Goal: Contribute content: Add original content to the website for others to see

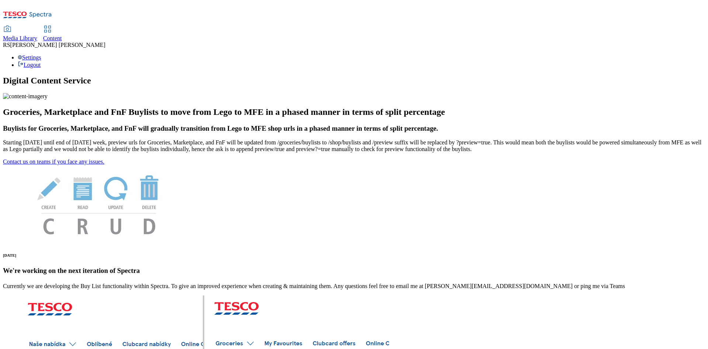
click at [62, 35] on div "Content" at bounding box center [52, 38] width 19 height 7
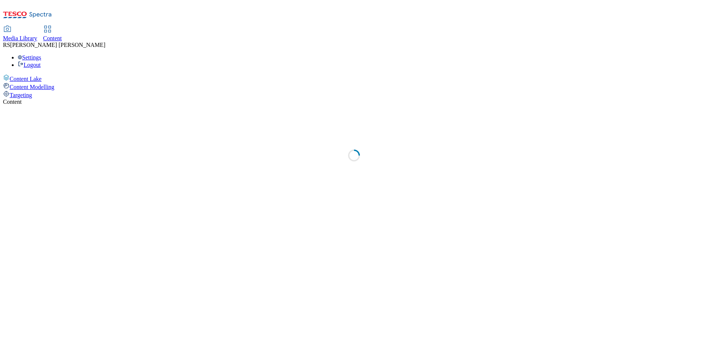
select select "ghs-uk"
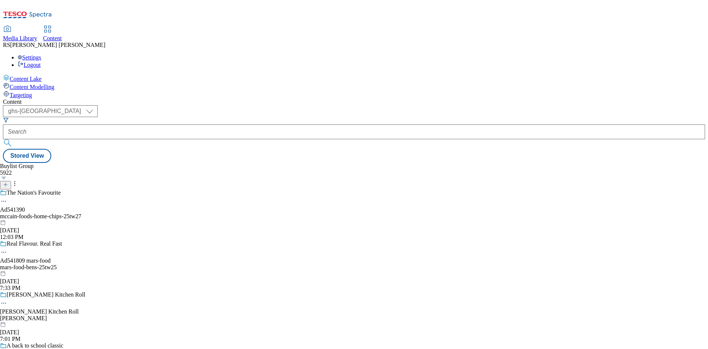
click at [8, 182] on icon at bounding box center [5, 184] width 5 height 5
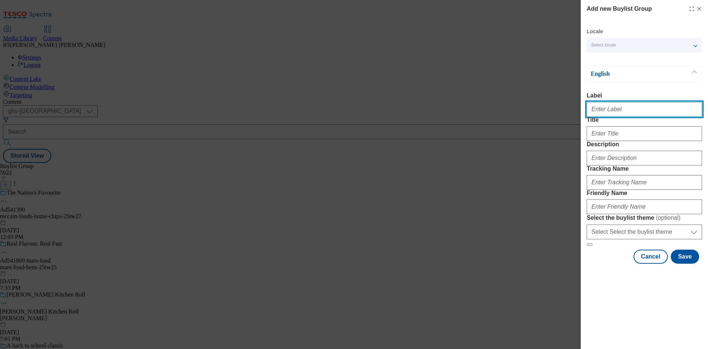
click at [629, 114] on input "Label" at bounding box center [644, 109] width 115 height 15
paste input "541302"
type input "Ad541302"
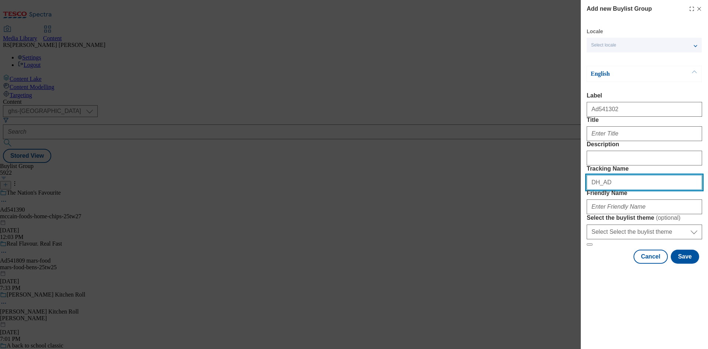
paste input "541302"
type input "DH_AD541302"
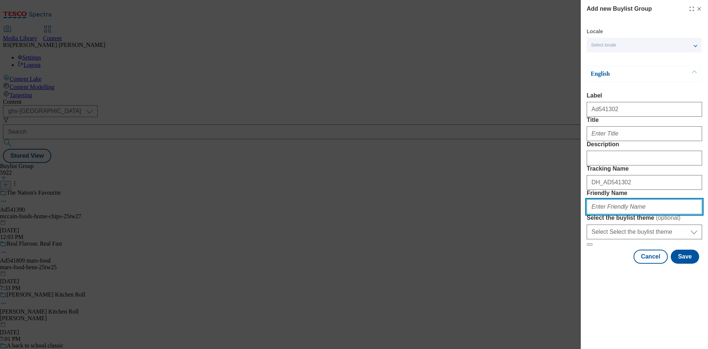
paste input "lindt-chocolates-25tw25"
type input "lindt-chocolates-25tw25"
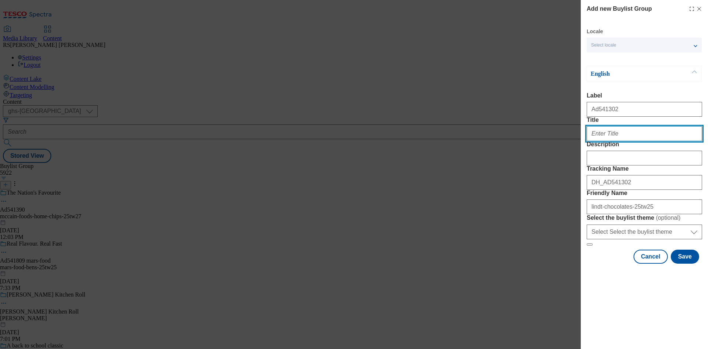
click at [625, 141] on input "Title" at bounding box center [644, 133] width 115 height 15
paste input "Win 1 of 5 blissful breaks to Scotland"
type input "Win 1 of 5 blissful breaks to Scotland"
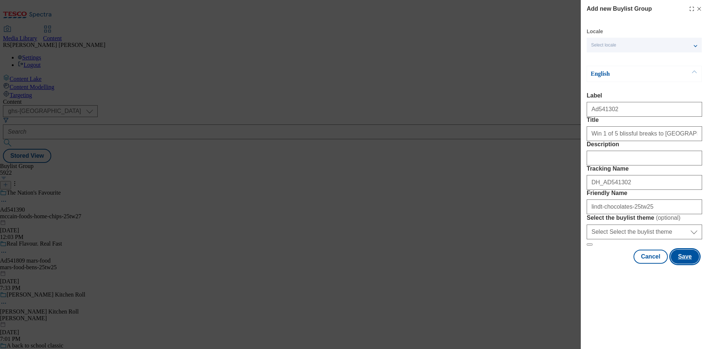
click at [686, 263] on button "Save" at bounding box center [685, 256] width 28 height 14
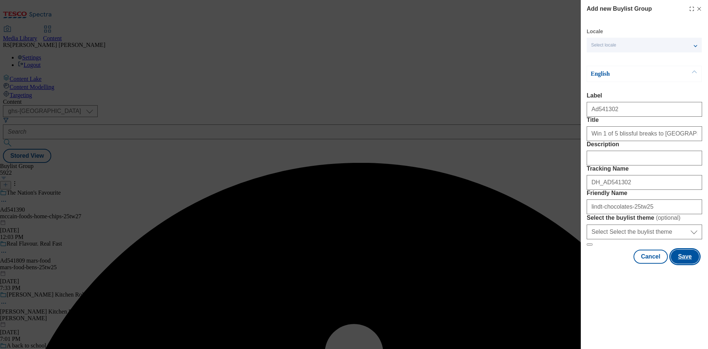
click at [689, 263] on button "Save" at bounding box center [685, 256] width 28 height 14
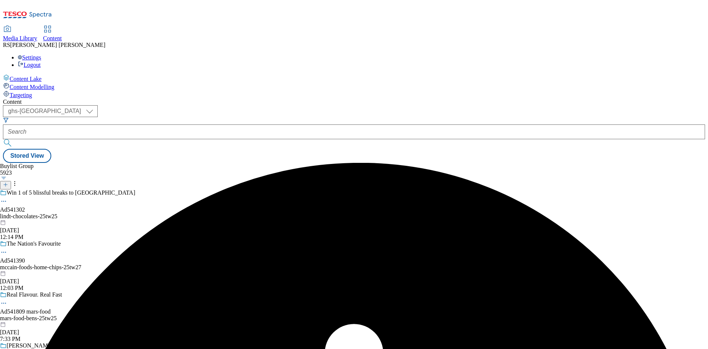
click at [135, 213] on div "lindt-chocolates-25tw25" at bounding box center [67, 216] width 135 height 7
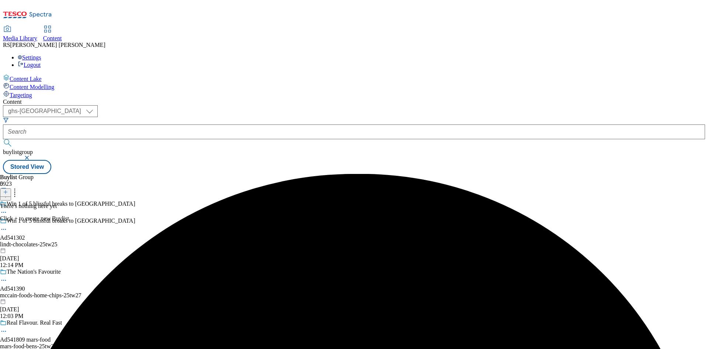
click at [8, 189] on icon at bounding box center [5, 191] width 5 height 5
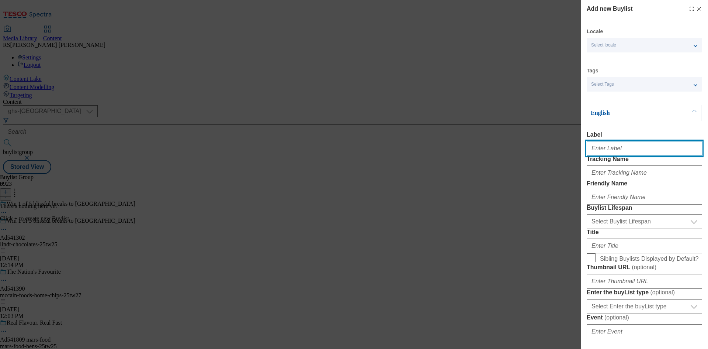
click at [629, 148] on input "Label" at bounding box center [644, 148] width 115 height 15
paste input "541302"
type input "Ad541302"
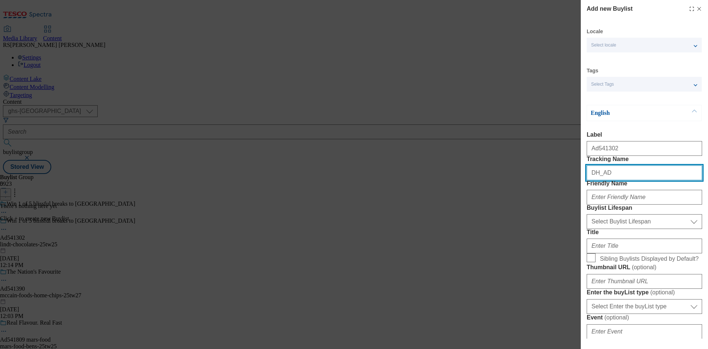
paste input "541302"
type input "DH_AD541302"
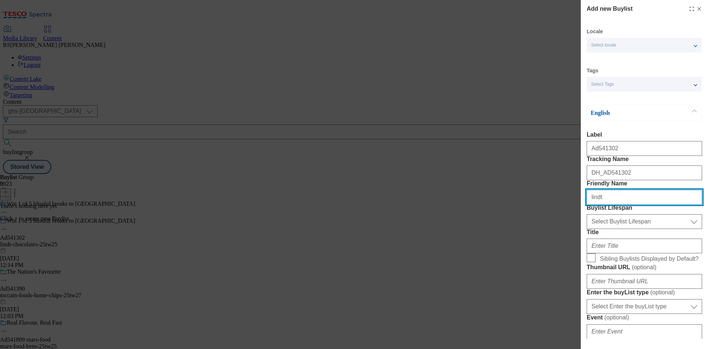
type input "lindt"
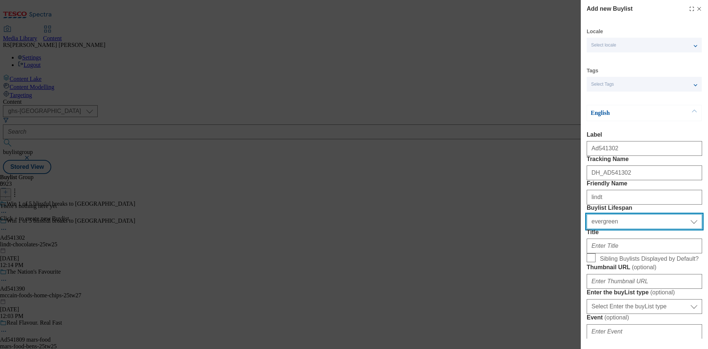
select select "tactical"
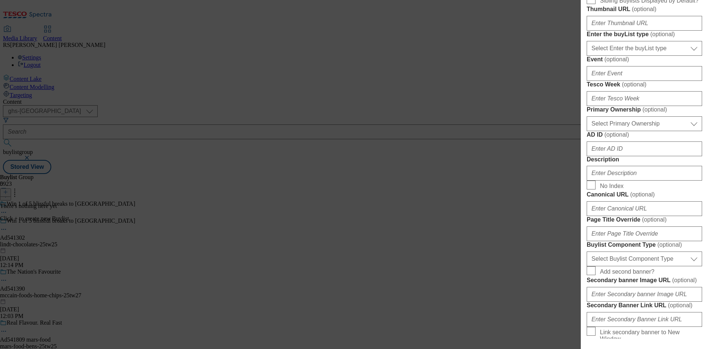
scroll to position [258, 0]
drag, startPoint x: 671, startPoint y: 132, endPoint x: 671, endPoint y: 139, distance: 7.0
click at [671, 55] on select "Select Enter the buyList type event supplier funded long term >4 weeks supplier…" at bounding box center [644, 48] width 115 height 15
select select "supplier funded short term 1-3 weeks"
click at [587, 55] on select "Select Enter the buyList type event supplier funded long term >4 weeks supplier…" at bounding box center [644, 48] width 115 height 15
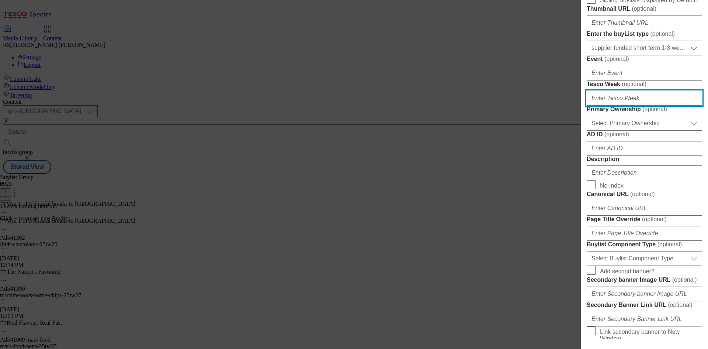
click at [639, 105] on input "Tesco Week ( optional )" at bounding box center [644, 98] width 115 height 15
type input "25"
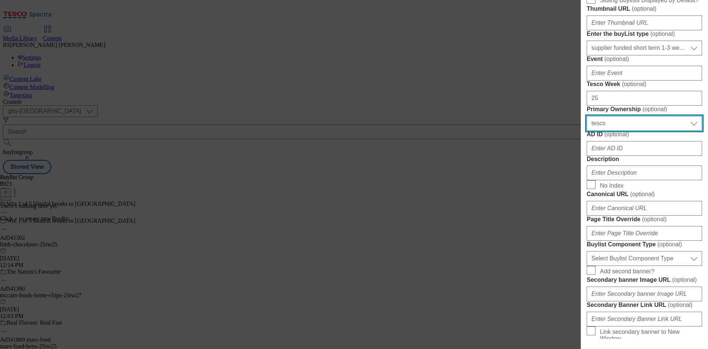
select select "dunnhumby"
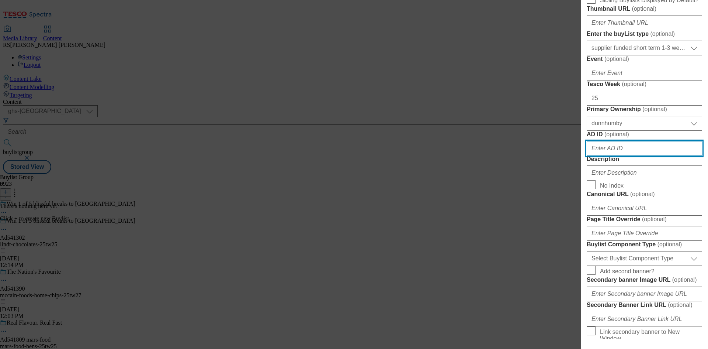
paste input "541302"
type input "541302"
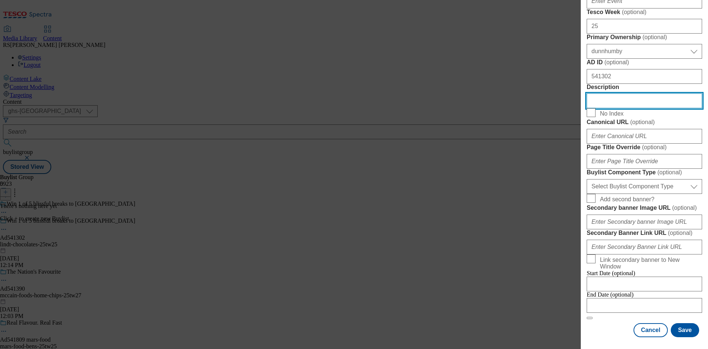
scroll to position [590, 0]
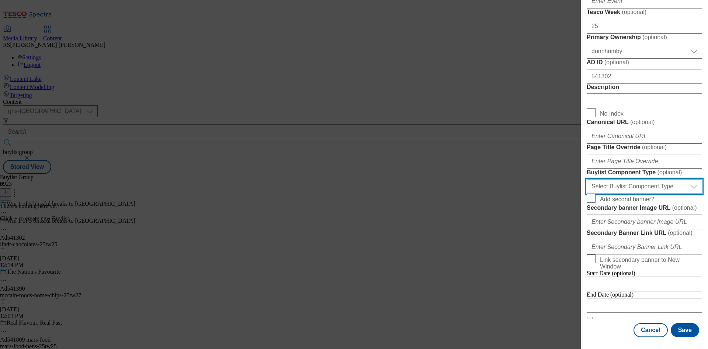
click at [647, 179] on select "Select Buylist Component Type Banner Competition Header Meal" at bounding box center [644, 186] width 115 height 15
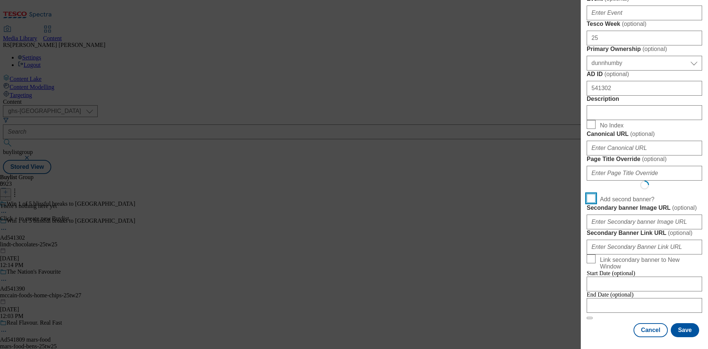
scroll to position [575, 0]
select select "Banner"
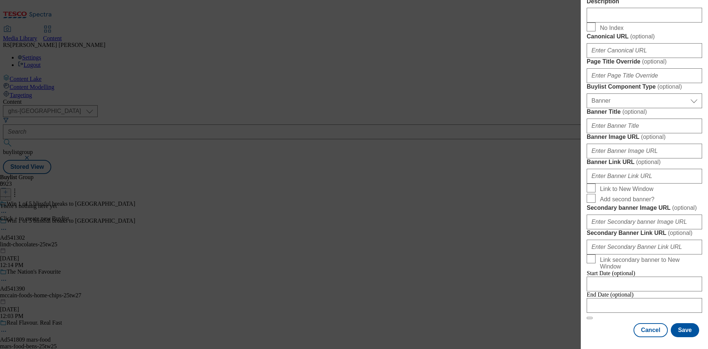
scroll to position [731, 0]
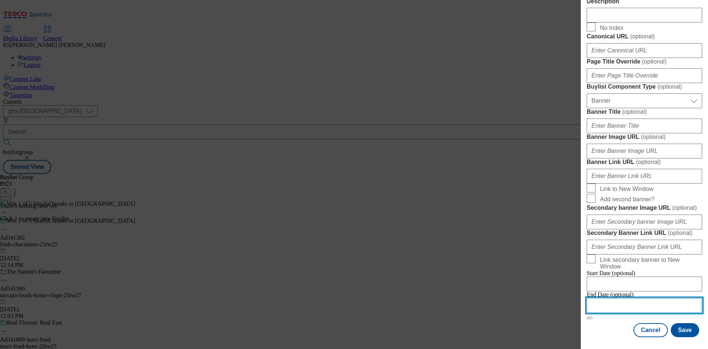
click at [643, 302] on input "Modal" at bounding box center [644, 305] width 115 height 15
select select "2025"
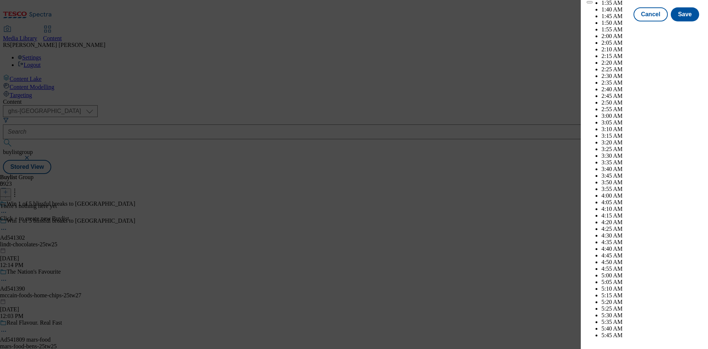
scroll to position [1986, 0]
select select "November"
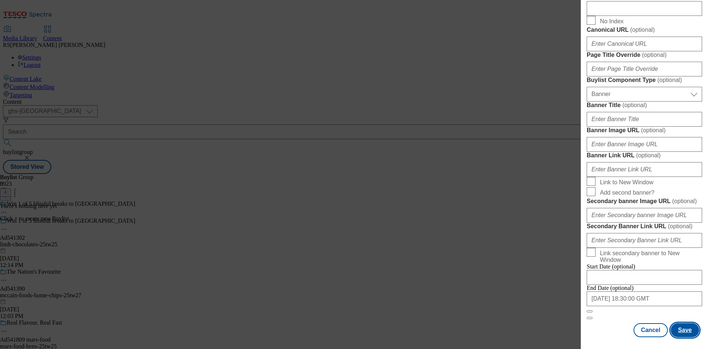
click at [679, 328] on button "Save" at bounding box center [685, 330] width 28 height 14
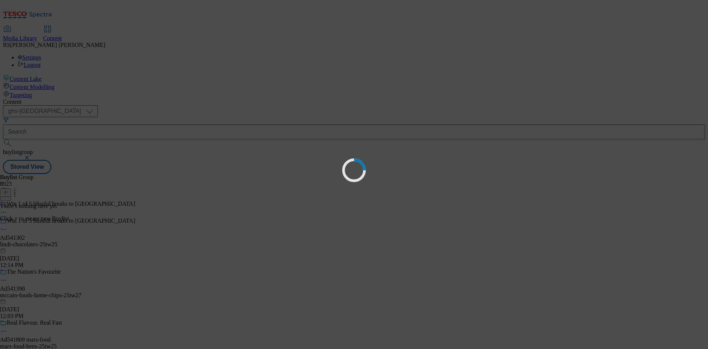
select select "tactical"
select select "supplier funded short term 1-3 weeks"
select select "dunnhumby"
select select "Banner"
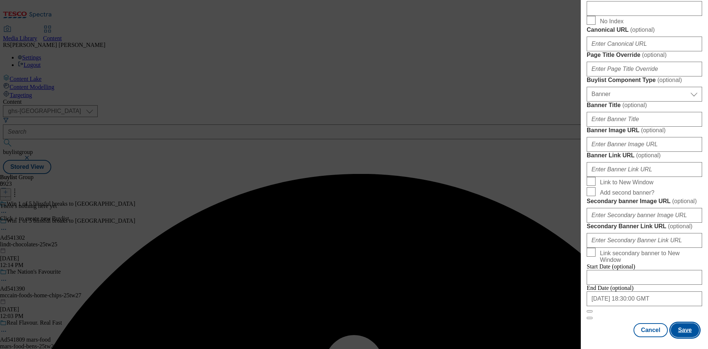
scroll to position [731, 0]
click at [685, 326] on button "Save" at bounding box center [685, 330] width 28 height 14
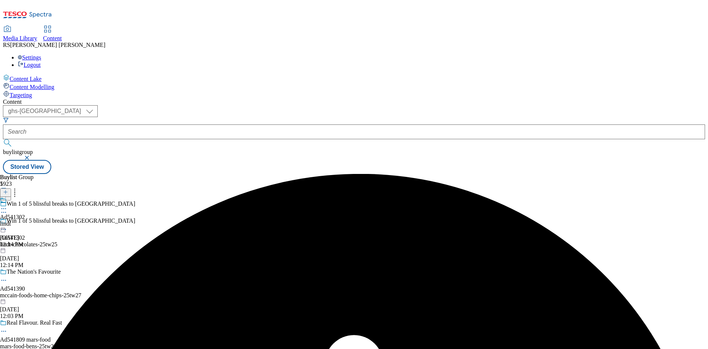
click at [25, 197] on div "Ad541302 lindt Aug 11, 2025 12:14 PM" at bounding box center [12, 222] width 25 height 51
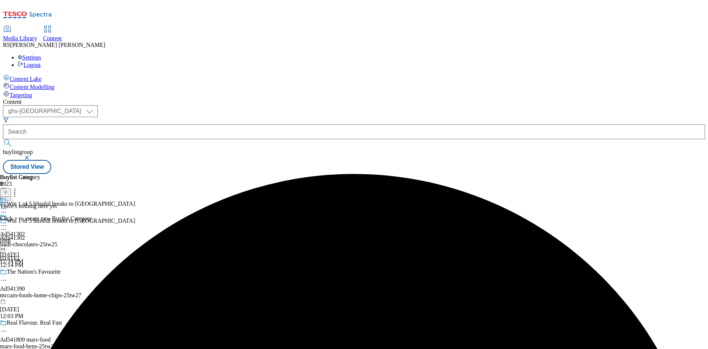
click at [8, 189] on icon at bounding box center [5, 191] width 5 height 5
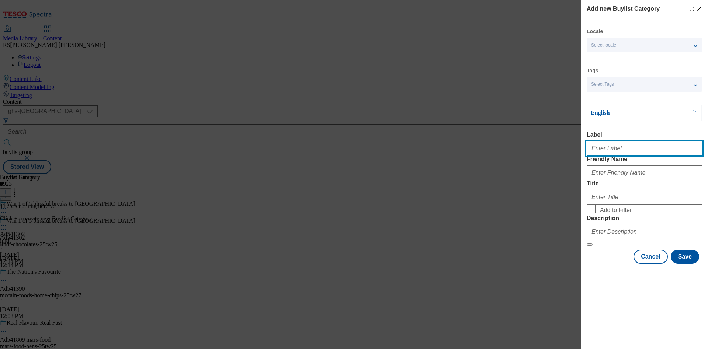
click at [637, 156] on input "Label" at bounding box center [644, 148] width 115 height 15
paste input "541302"
type input "Ad541302"
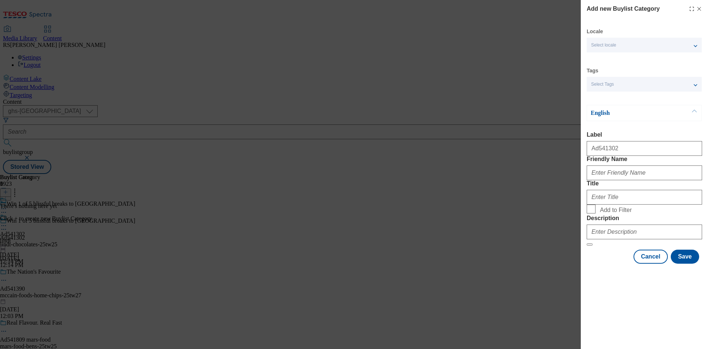
click at [510, 102] on div "Add new Buylist Category Locale Select locale English Welsh Tags Select Tags fn…" at bounding box center [354, 174] width 708 height 349
click at [636, 180] on input "Friendly Name" at bounding box center [644, 172] width 115 height 15
paste input "lindt-chocolates"
type input "lindt-chocolates"
paste input "Lindt"
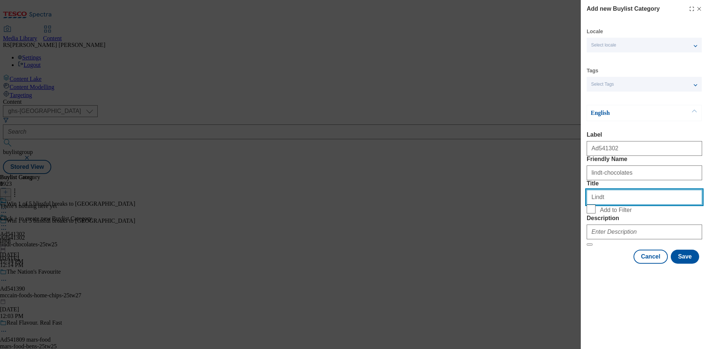
type input "Lindt"
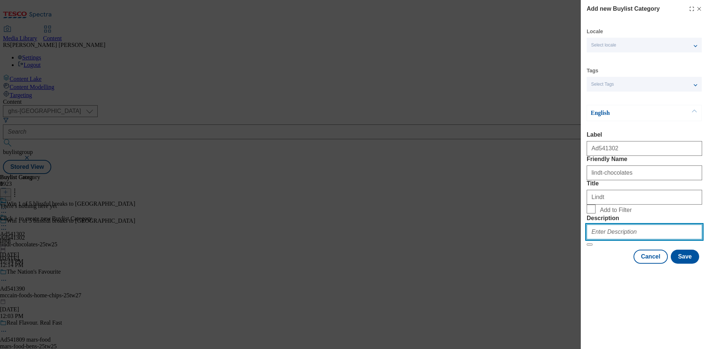
click at [625, 239] on input "Description" at bounding box center [644, 231] width 115 height 15
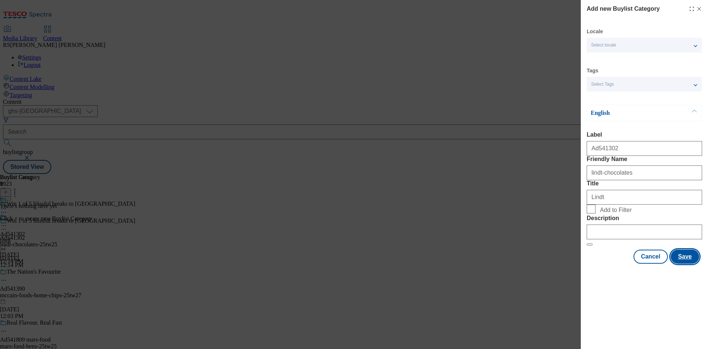
click at [683, 263] on button "Save" at bounding box center [685, 256] width 28 height 14
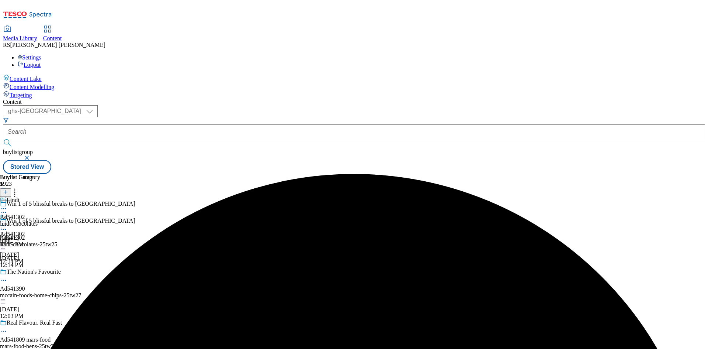
click at [40, 220] on div "lindt-chocolates" at bounding box center [20, 223] width 40 height 7
click at [6, 190] on line at bounding box center [6, 192] width 0 height 4
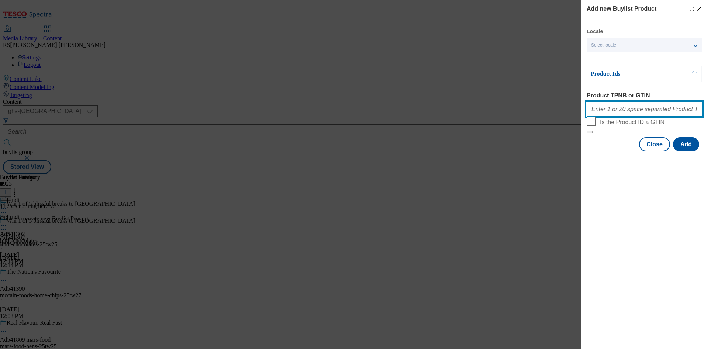
click at [645, 115] on input "Product TPNB or GTIN" at bounding box center [644, 109] width 115 height 15
paste input "96547192 54959085 57587145 59428124 64405478 79802837 75962428 83696512 8598651…"
type input "96547192 54959085 57587145 59428124 64405478 79802837 75962428 83696512 8598651…"
click at [685, 151] on button "Add" at bounding box center [686, 144] width 26 height 14
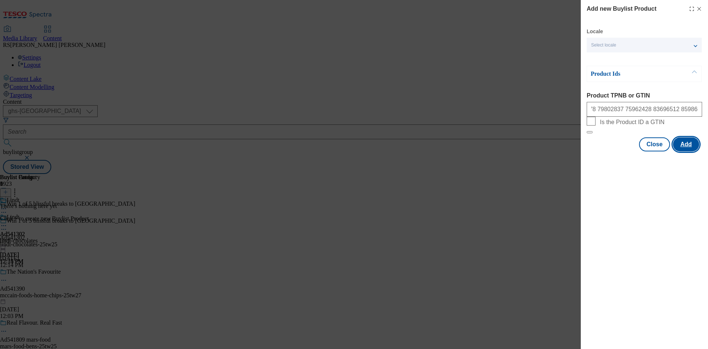
scroll to position [0, 0]
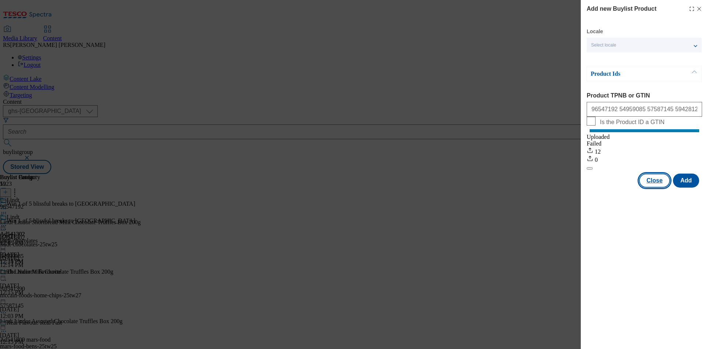
click at [655, 187] on button "Close" at bounding box center [654, 180] width 31 height 14
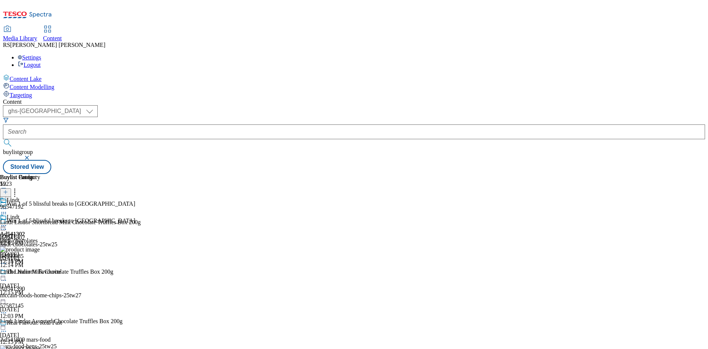
click at [7, 225] on icon at bounding box center [3, 228] width 7 height 7
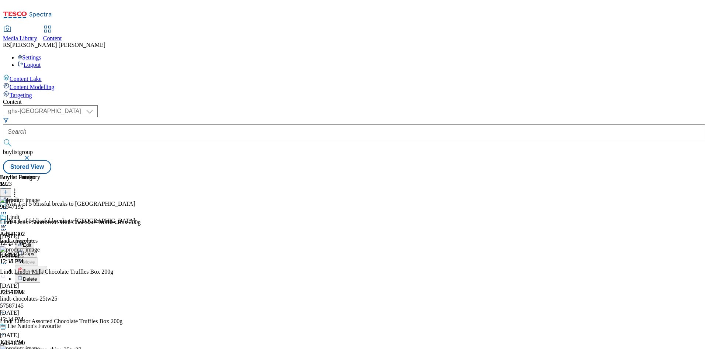
click at [31, 242] on span "Edit" at bounding box center [27, 245] width 8 height 6
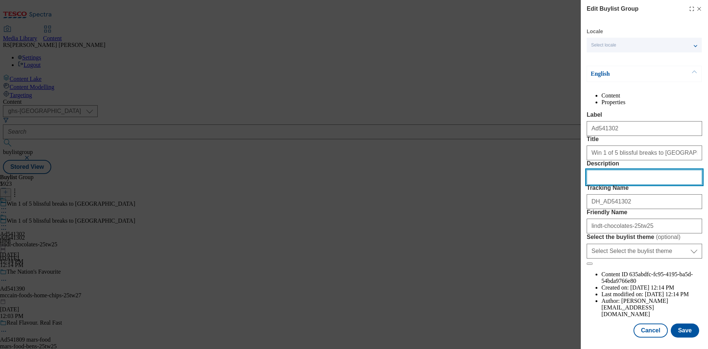
click at [632, 184] on input "Description" at bounding box center [644, 177] width 115 height 15
paste input "Lindt Lindor Shortbread Milk Chocolate Truffles Box 200g"
type input "Lindt Lindor Shortbread Milk Chocolate Truffles Box 200g"
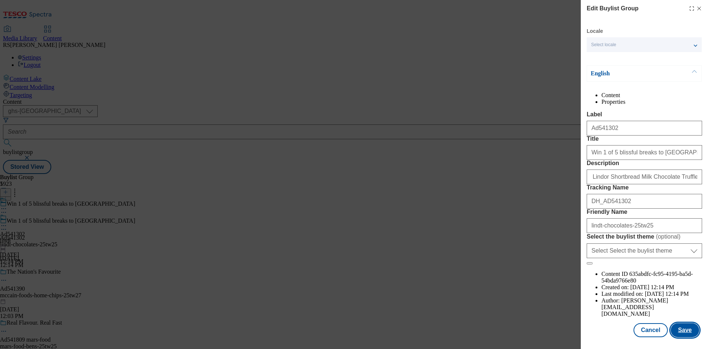
click at [681, 329] on button "Save" at bounding box center [685, 330] width 28 height 14
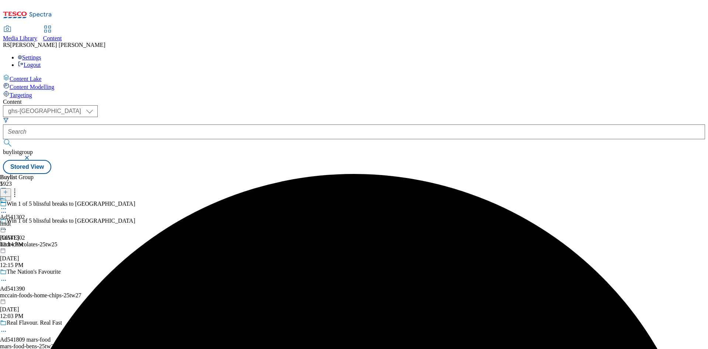
click at [7, 205] on icon at bounding box center [3, 208] width 7 height 7
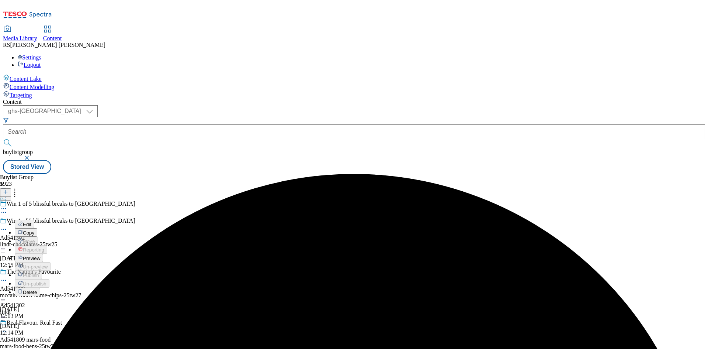
click at [31, 221] on span "Edit" at bounding box center [27, 224] width 8 height 6
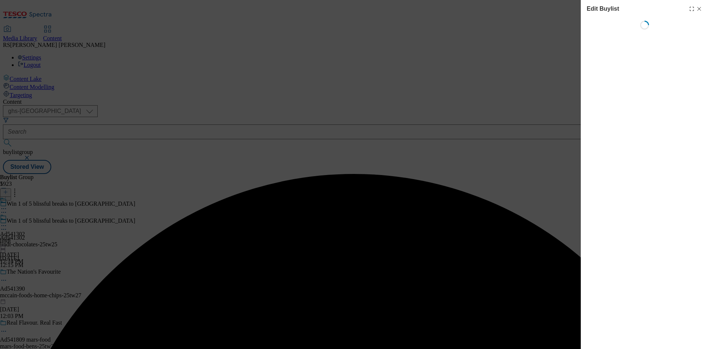
select select "tactical"
select select "supplier funded short term 1-3 weeks"
select select "dunnhumby"
select select "Banner"
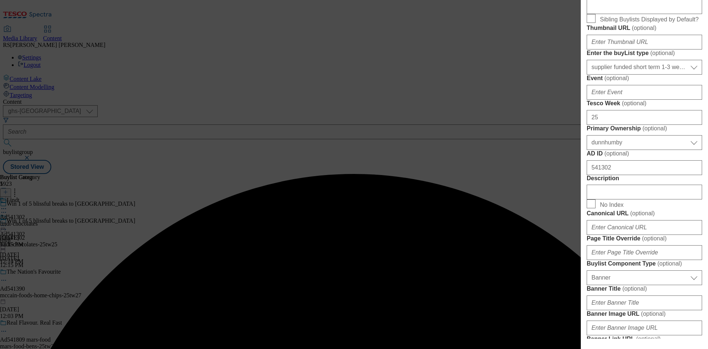
scroll to position [443, 0]
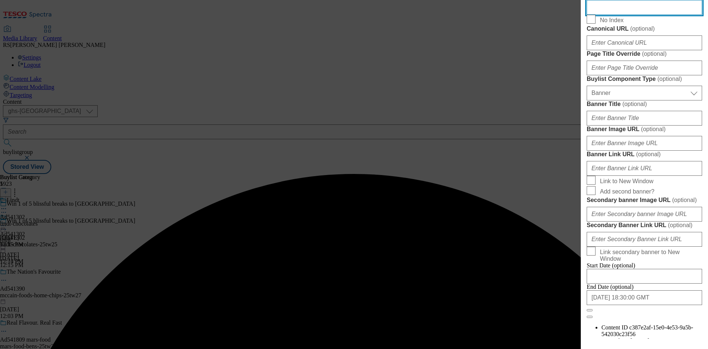
click at [634, 15] on input "Description" at bounding box center [644, 7] width 115 height 15
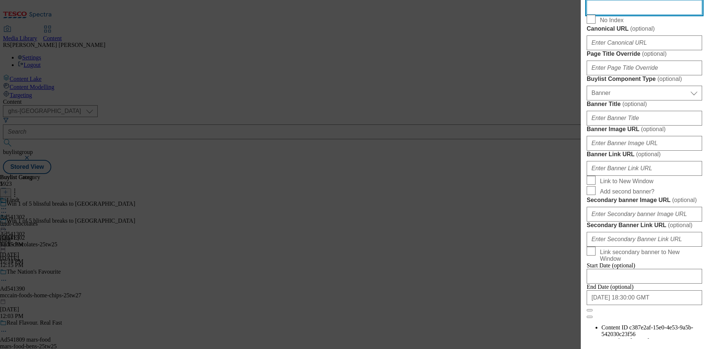
paste input "Lindt Lindor Shortbread Milk Chocolate Truffles Box 200g"
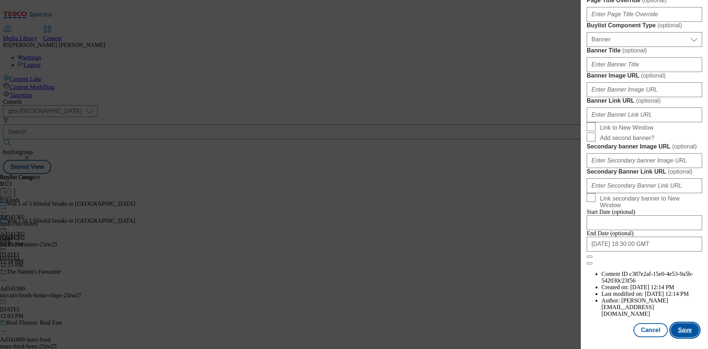
scroll to position [764, 0]
type input "Lindt Lindor Shortbread Milk Chocolate Truffles Box 200g"
click at [677, 329] on button "Save" at bounding box center [685, 330] width 28 height 14
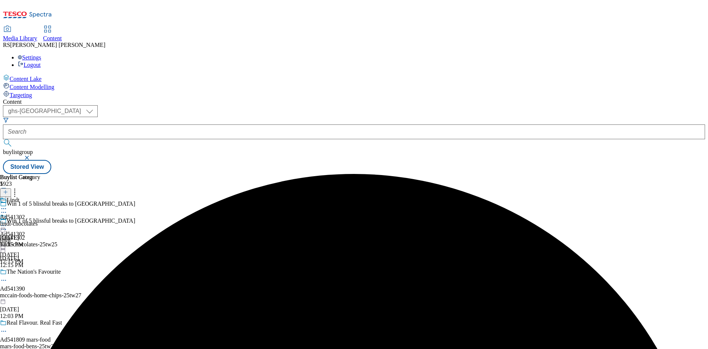
click at [7, 205] on icon at bounding box center [3, 208] width 7 height 7
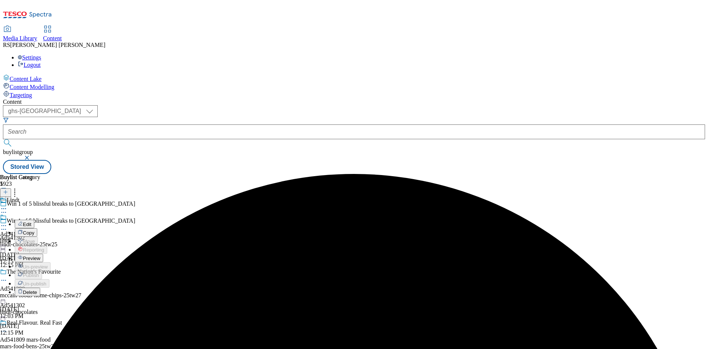
click at [31, 221] on span "Edit" at bounding box center [27, 224] width 8 height 6
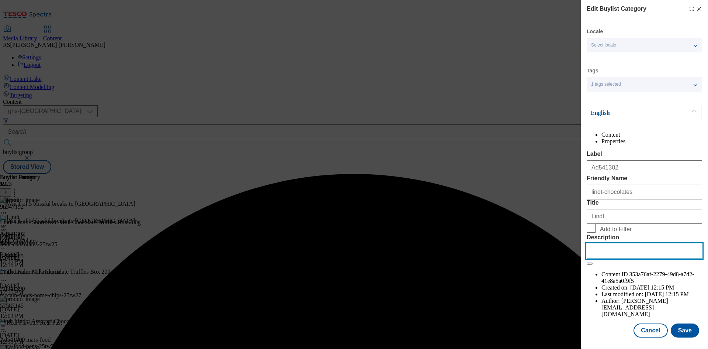
click at [640, 258] on input "Description" at bounding box center [644, 250] width 115 height 15
paste input "Lindt Lindor Shortbread Milk Chocolate Truffles Box 200g"
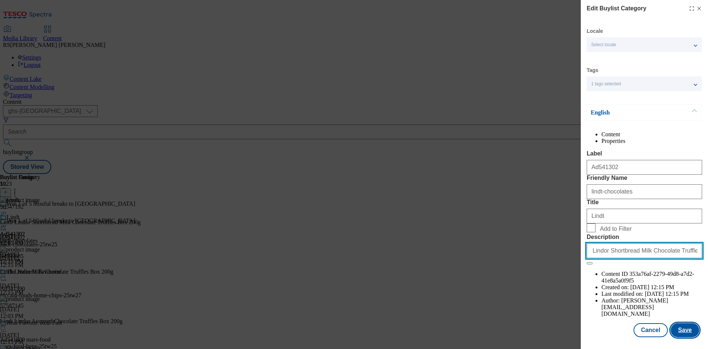
type input "Lindt Lindor Shortbread Milk Chocolate Truffles Box 200g"
click at [680, 332] on button "Save" at bounding box center [685, 330] width 28 height 14
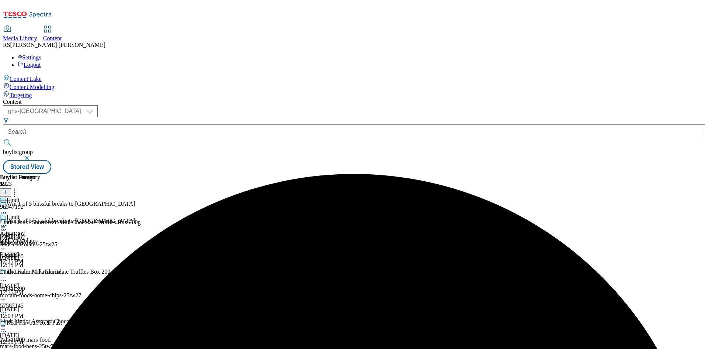
click at [7, 222] on icon at bounding box center [3, 225] width 7 height 7
click at [43, 270] on button "Preview" at bounding box center [29, 274] width 28 height 8
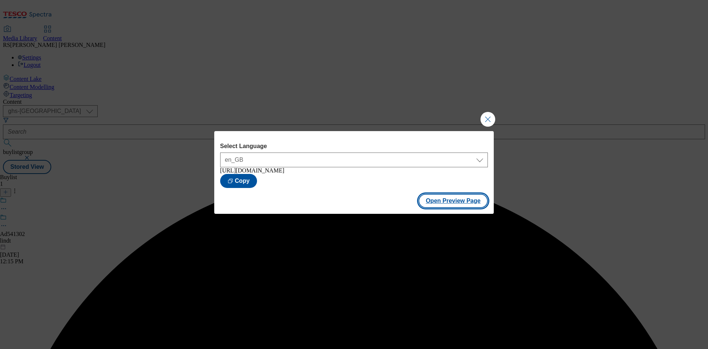
click at [453, 207] on button "Open Preview Page" at bounding box center [454, 201] width 70 height 14
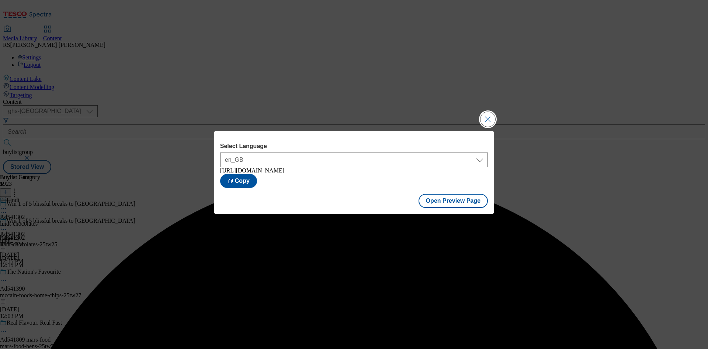
click at [487, 117] on button "Close Modal" at bounding box center [488, 119] width 15 height 15
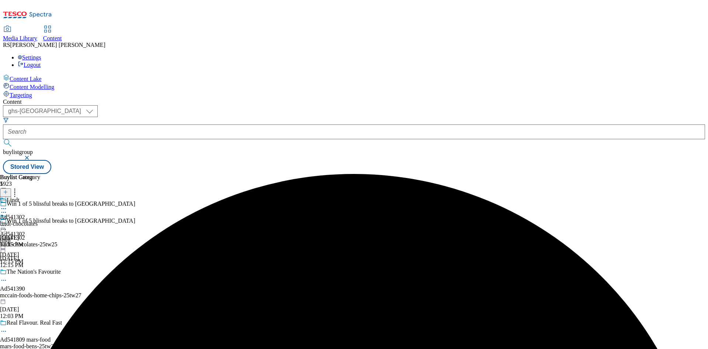
click at [7, 222] on icon at bounding box center [3, 225] width 7 height 7
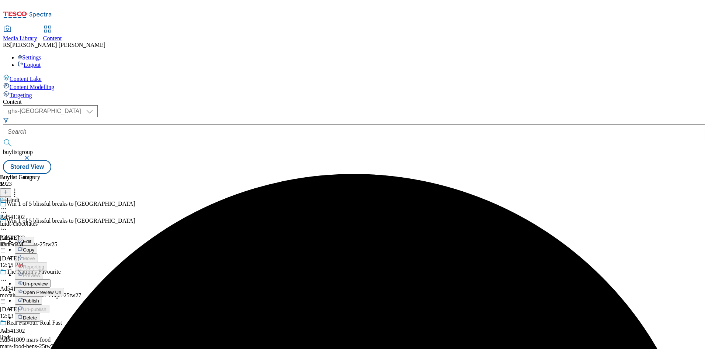
click at [39, 298] on span "Publish" at bounding box center [31, 301] width 16 height 6
